Goal: Task Accomplishment & Management: Manage account settings

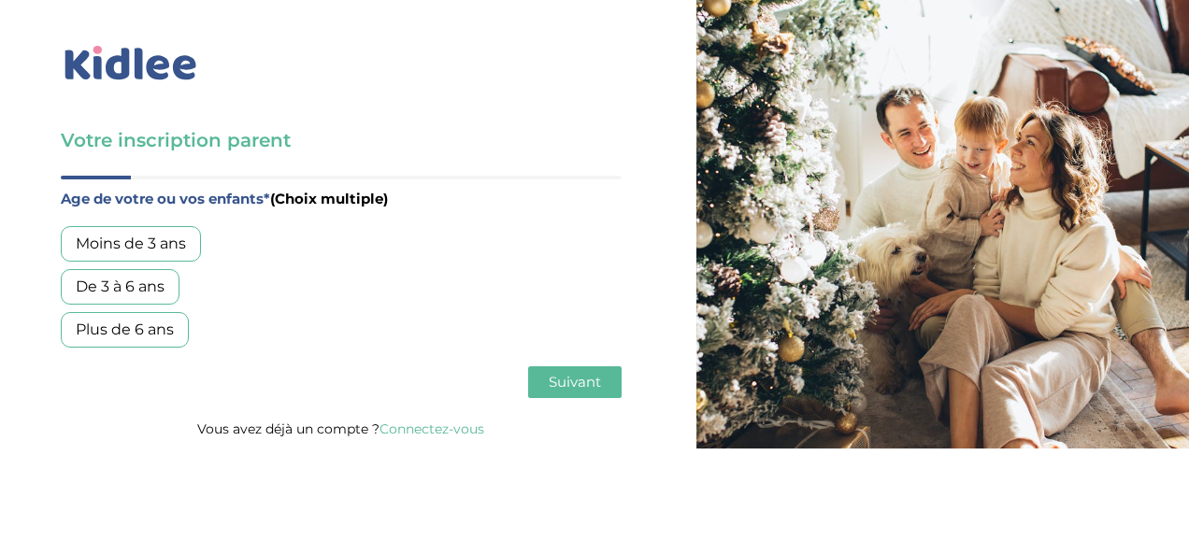
click at [403, 426] on link "Connectez-vous" at bounding box center [431, 429] width 105 height 17
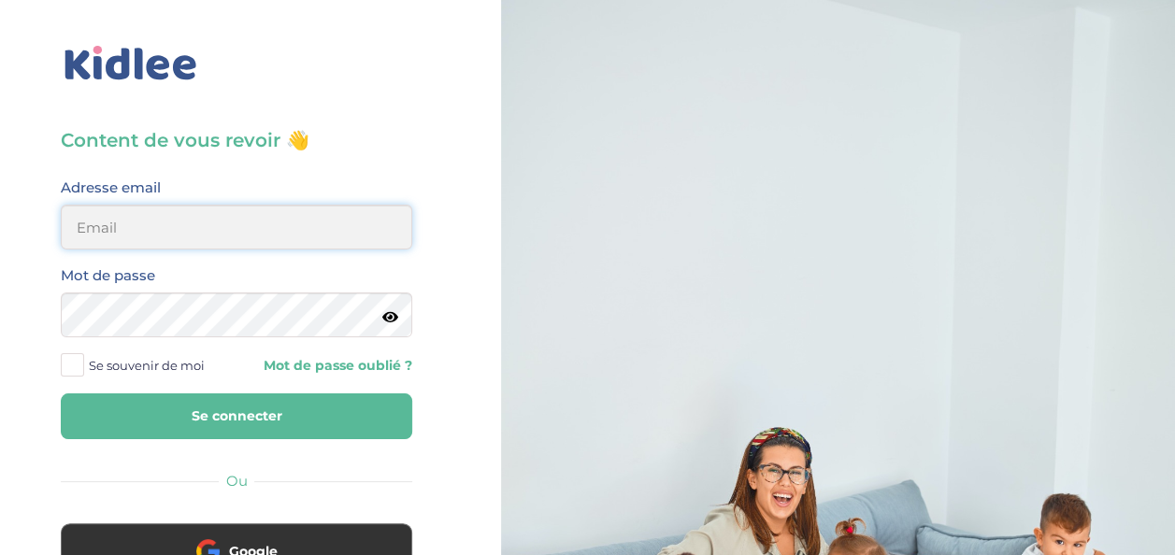
click at [239, 226] on input "email" at bounding box center [236, 227] width 351 height 45
type input "m_billas@yahoo.com"
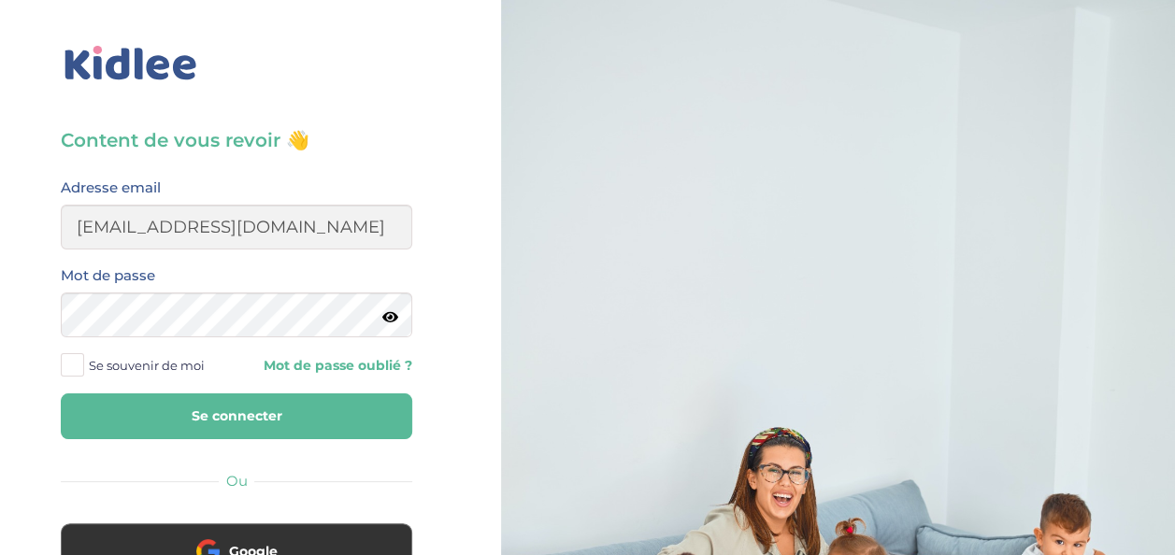
click at [272, 396] on button "Se connecter" at bounding box center [236, 417] width 351 height 46
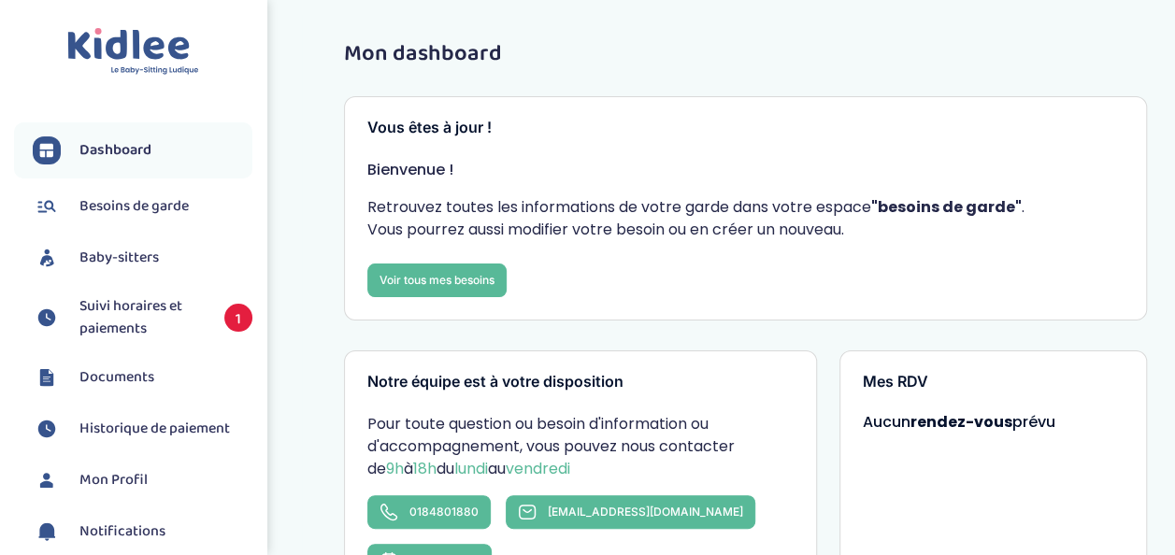
click at [97, 309] on span "Suivi horaires et paiements" at bounding box center [142, 317] width 126 height 45
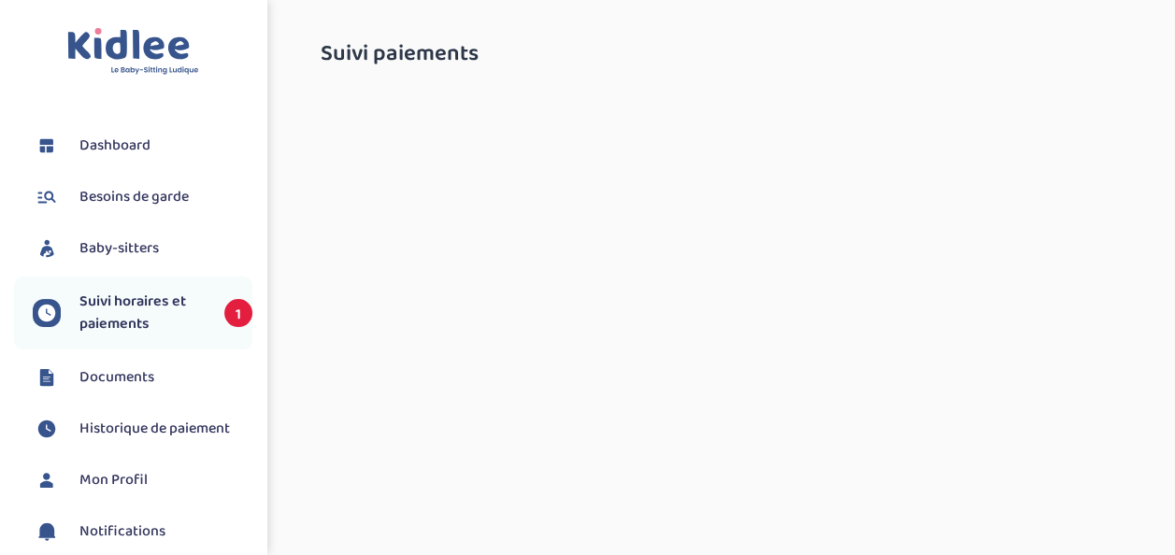
select select "septembre 2025"
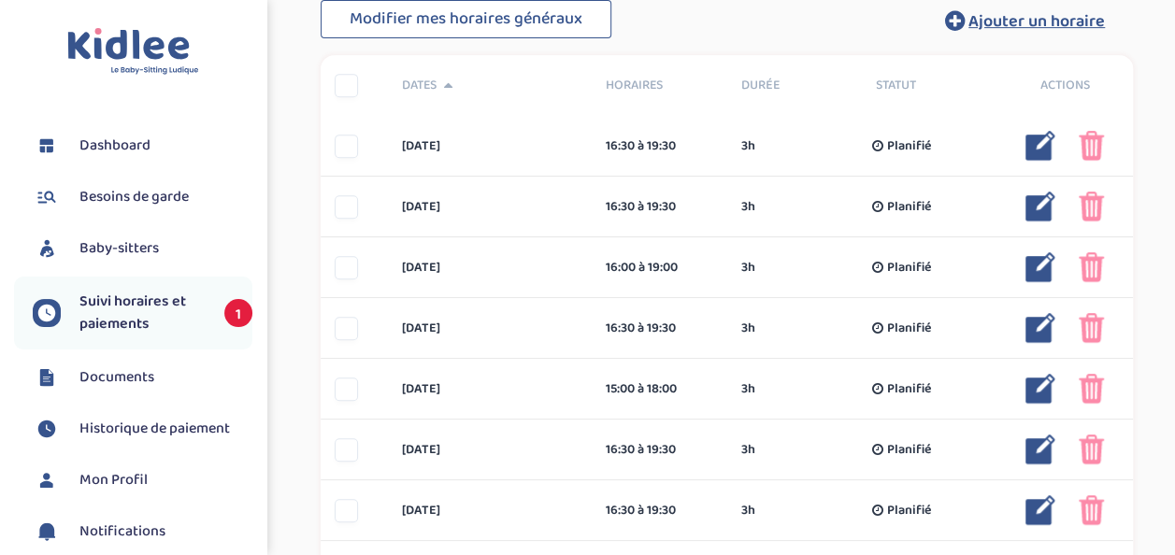
scroll to position [409, 0]
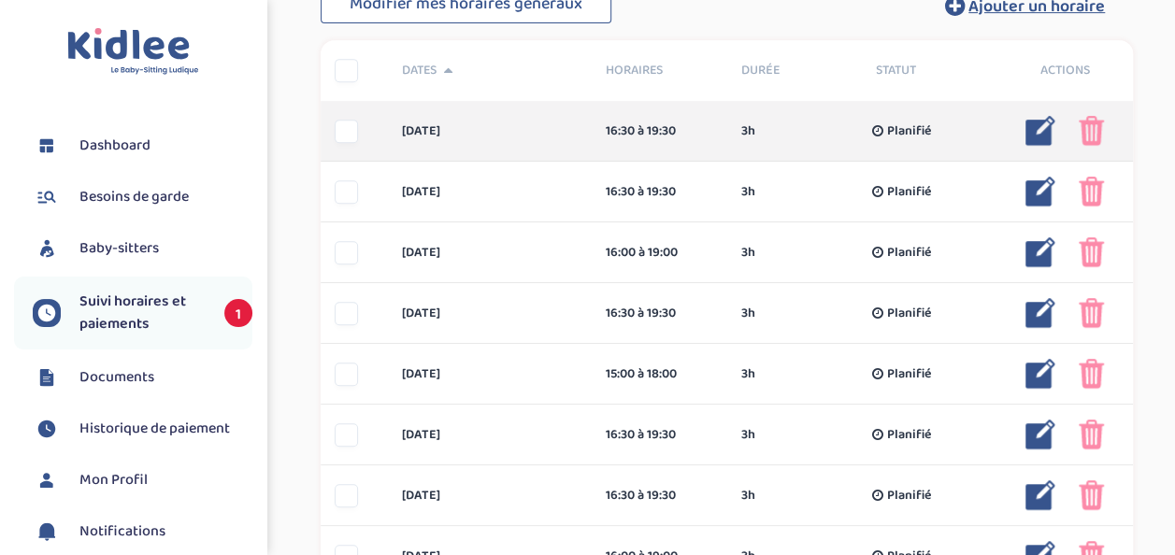
click at [1045, 137] on img at bounding box center [1040, 131] width 30 height 30
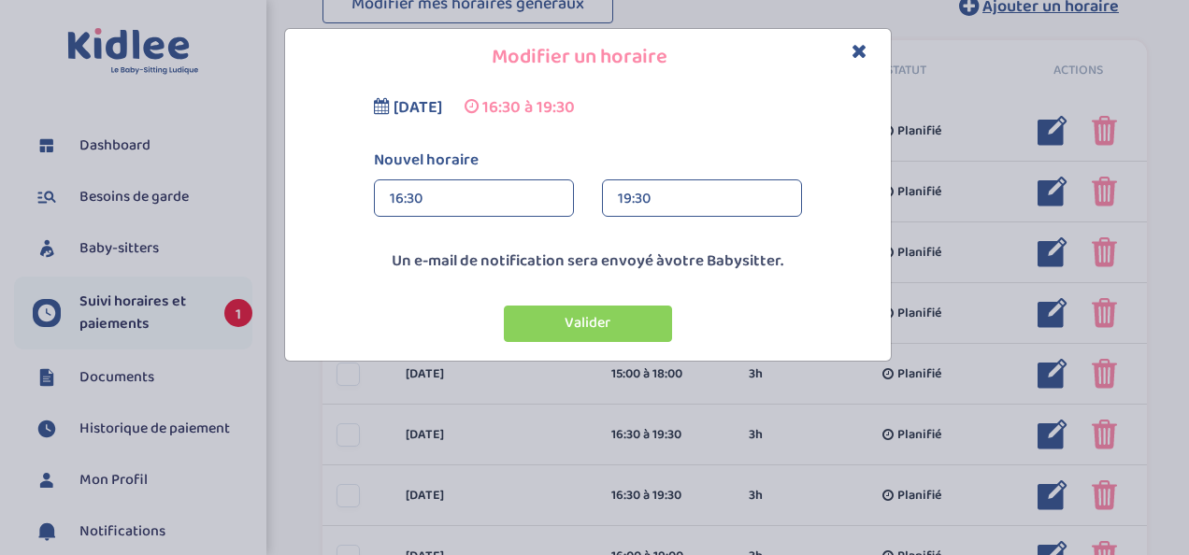
click at [862, 47] on icon "Close" at bounding box center [860, 51] width 16 height 20
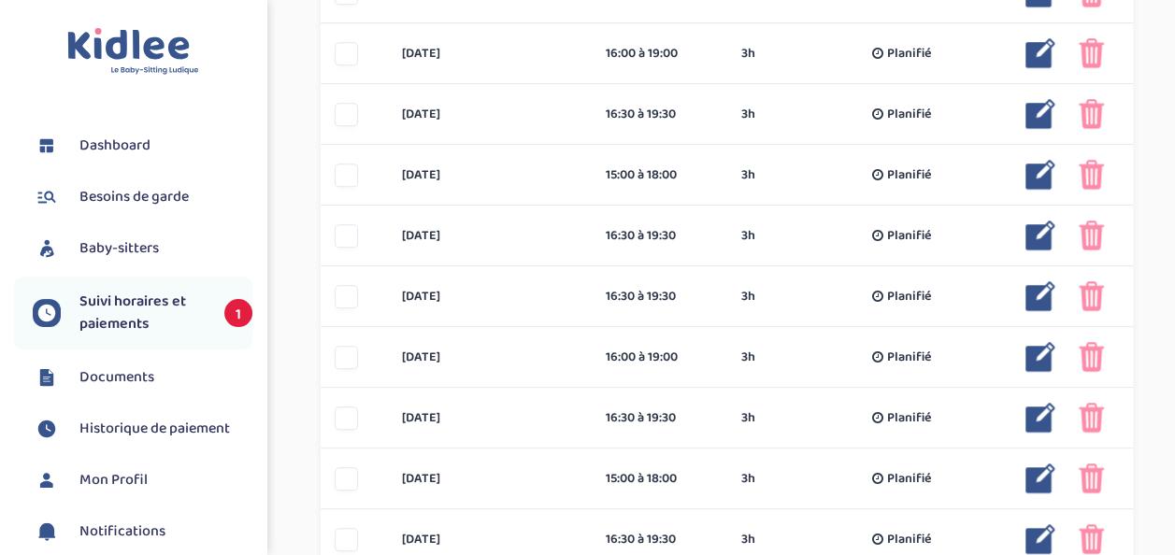
scroll to position [0, 0]
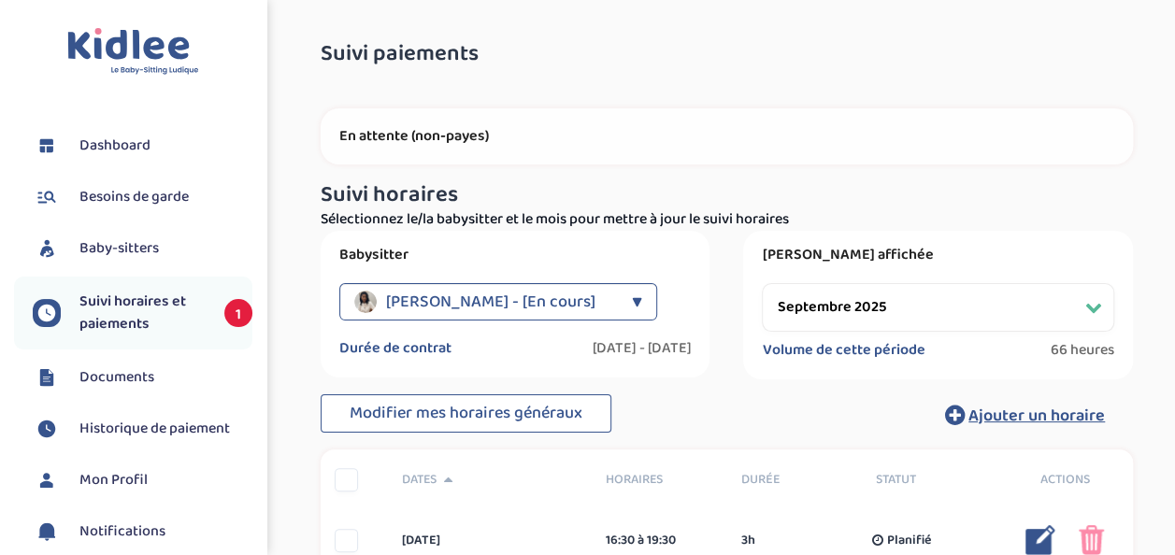
click at [123, 140] on span "Dashboard" at bounding box center [114, 146] width 71 height 22
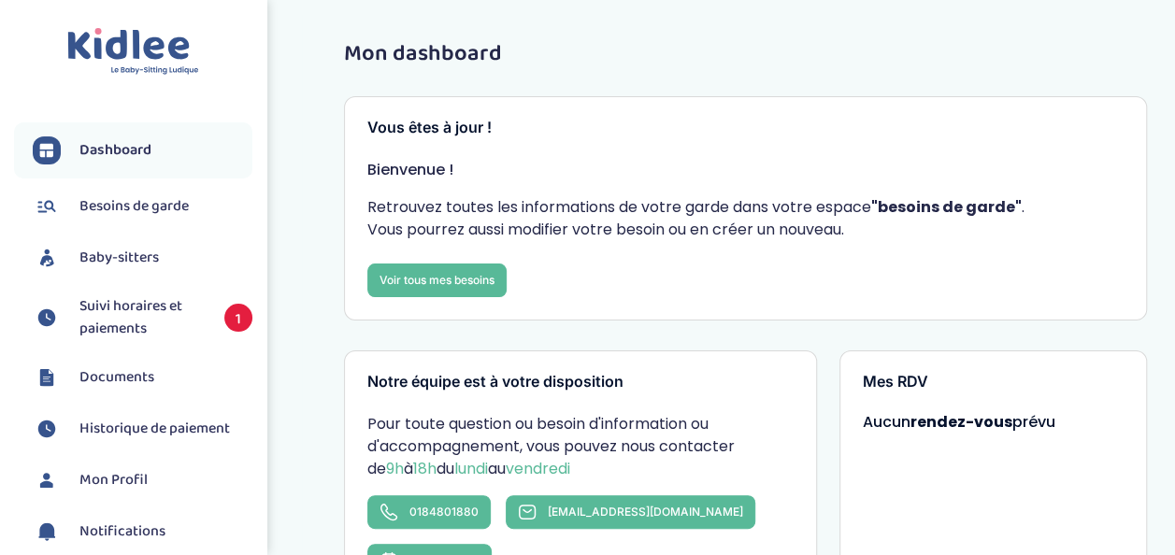
click at [136, 316] on span "Suivi horaires et paiements" at bounding box center [142, 317] width 126 height 45
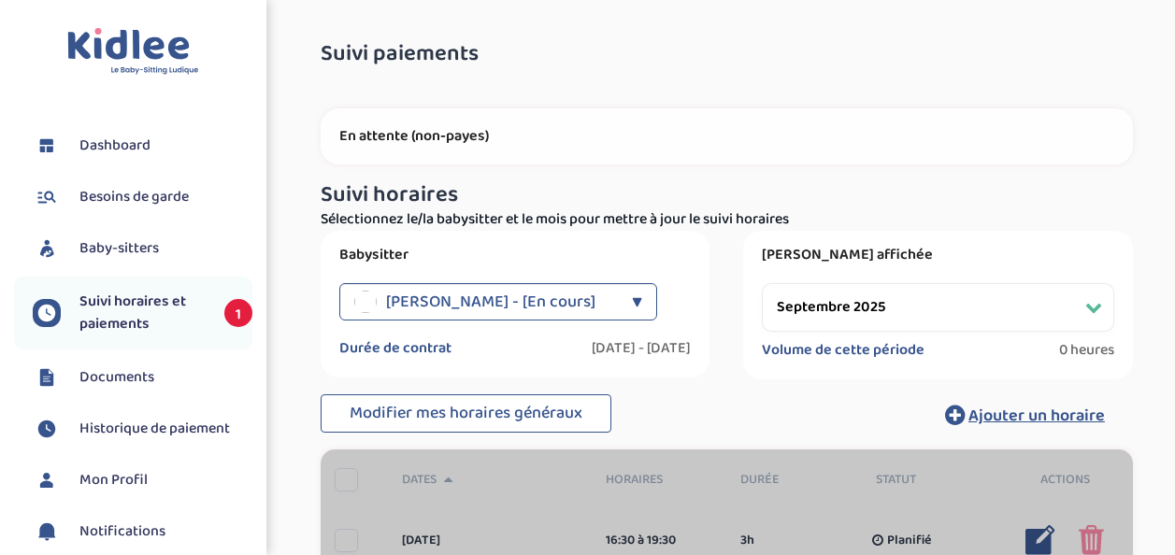
select select "septembre 2025"
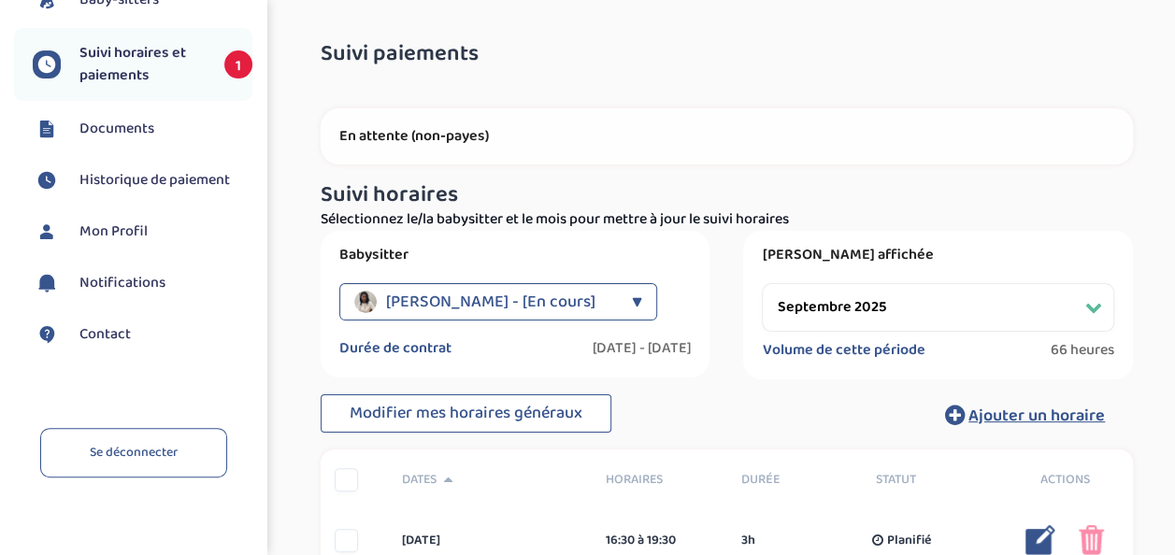
scroll to position [264, 0]
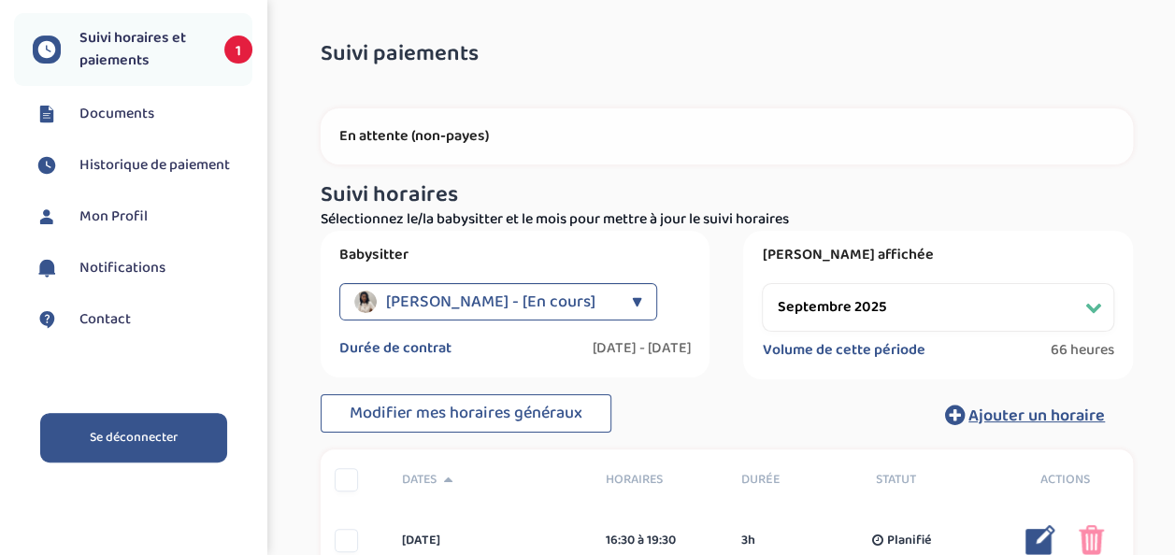
click at [170, 430] on link "Se déconnecter" at bounding box center [133, 438] width 187 height 50
